Goal: Task Accomplishment & Management: Manage account settings

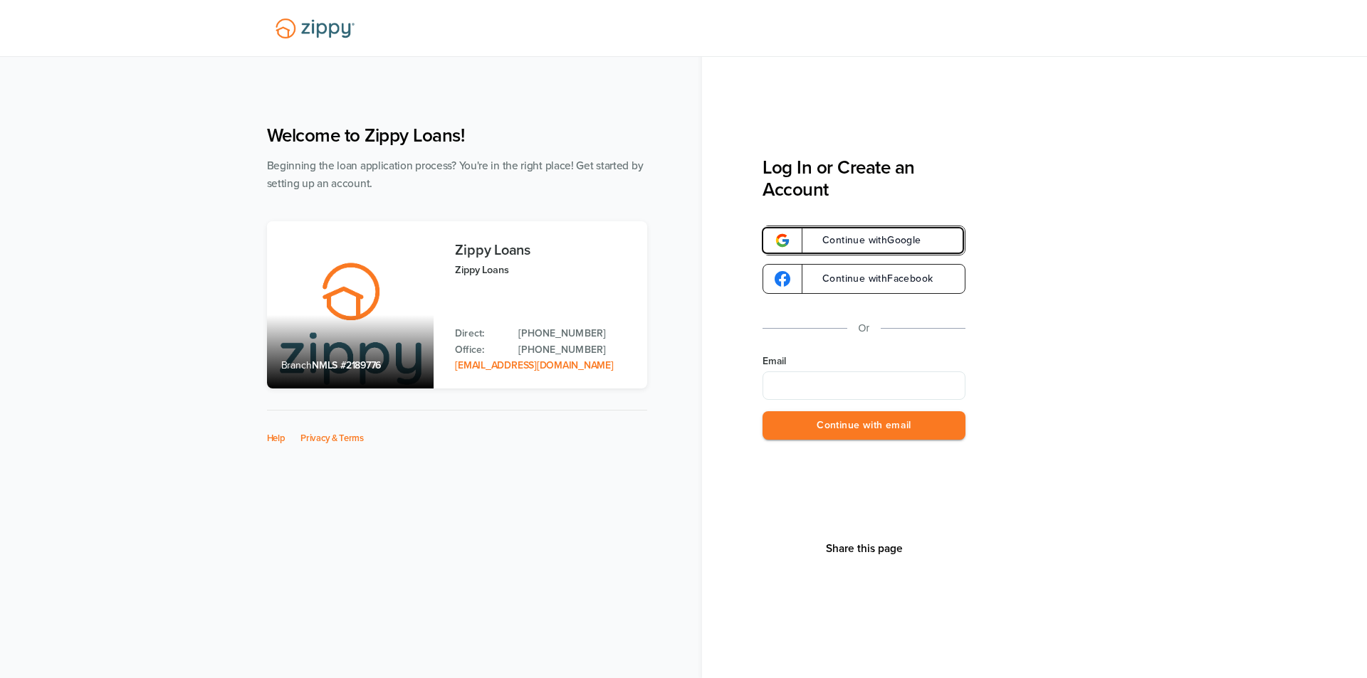
click at [903, 239] on span "Continue with Google" at bounding box center [864, 241] width 113 height 10
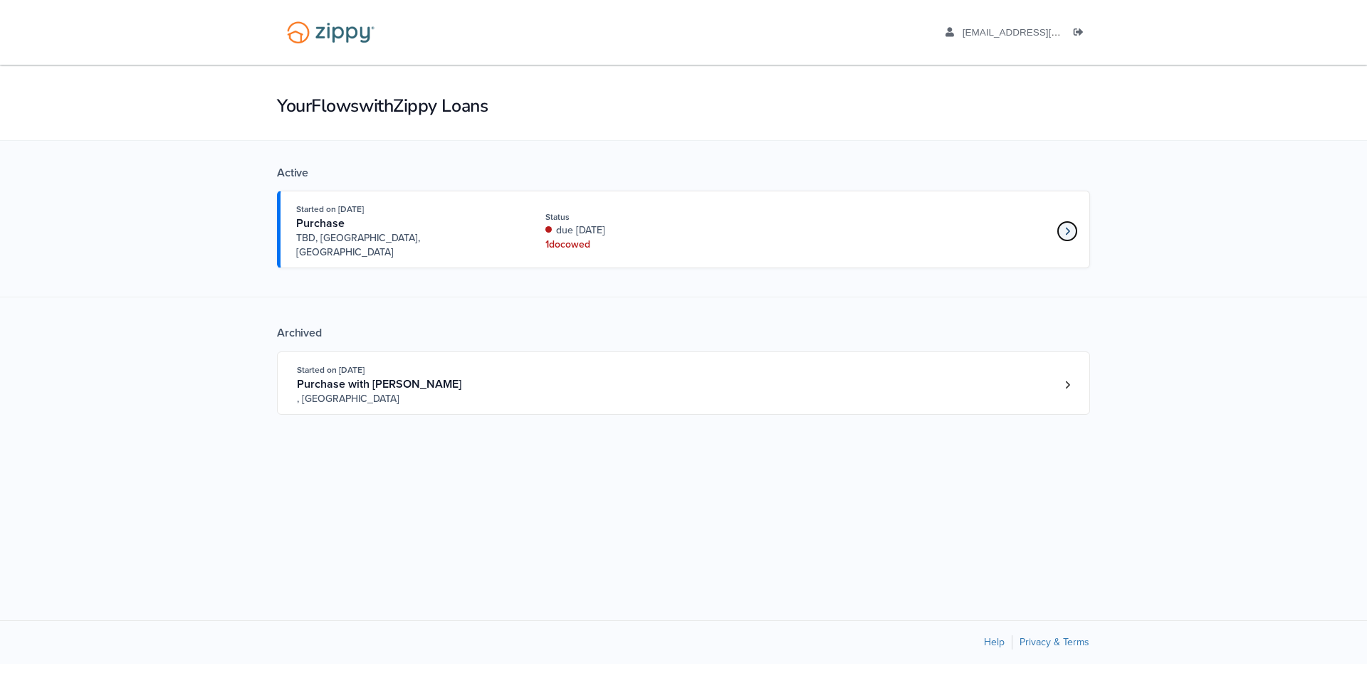
click at [1065, 226] on icon "Loan number 4249684" at bounding box center [1067, 231] width 5 height 10
